Goal: Task Accomplishment & Management: Use online tool/utility

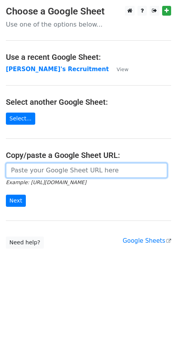
click at [46, 174] on input "url" at bounding box center [86, 170] width 161 height 15
paste input "[URL][DOMAIN_NAME]"
type input "https://docs.google.com/spreadsheets/d/1Cr9APMfEyBzomlp0d5nIDRAmjV2mnvwC1MH092O…"
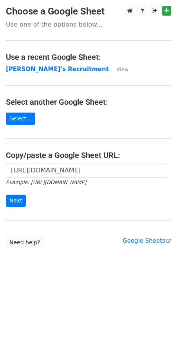
scroll to position [0, 0]
click at [17, 201] on input "Next" at bounding box center [16, 201] width 20 height 12
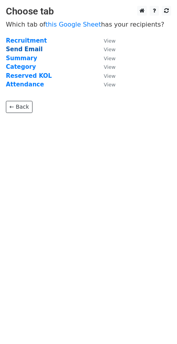
click at [14, 48] on strong "Send Email" at bounding box center [24, 49] width 37 height 7
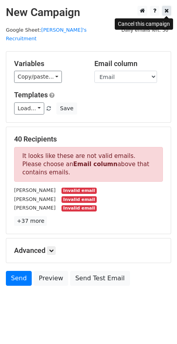
click at [167, 11] on icon at bounding box center [166, 10] width 4 height 5
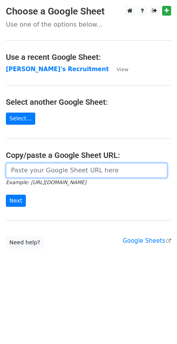
click at [33, 174] on input "url" at bounding box center [86, 170] width 161 height 15
click at [40, 169] on input "url" at bounding box center [86, 170] width 161 height 15
paste input "https://docs.google.com/spreadsheets/d/1Cr9APMfEyBzomlp0d5nIDRAmjV2mnvwC1MH092O…"
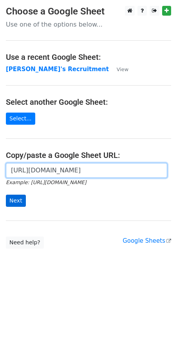
type input "https://docs.google.com/spreadsheets/d/1Cr9APMfEyBzomlp0d5nIDRAmjV2mnvwC1MH092O…"
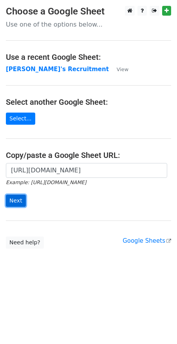
click at [14, 201] on input "Next" at bounding box center [16, 201] width 20 height 12
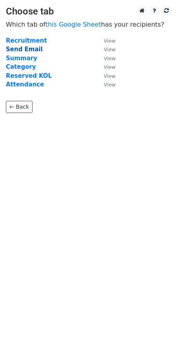
click at [21, 47] on strong "Send Email" at bounding box center [24, 49] width 37 height 7
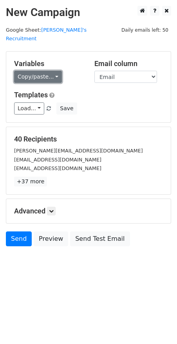
click at [52, 71] on link "Copy/paste..." at bounding box center [38, 77] width 48 height 12
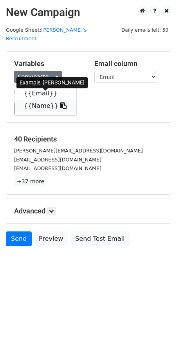
click at [60, 103] on icon at bounding box center [63, 106] width 6 height 6
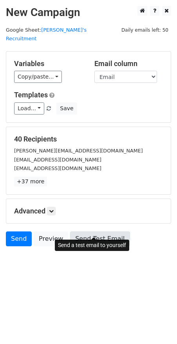
click at [86, 232] on link "Send Test Email" at bounding box center [99, 239] width 59 height 15
